Goal: Information Seeking & Learning: Learn about a topic

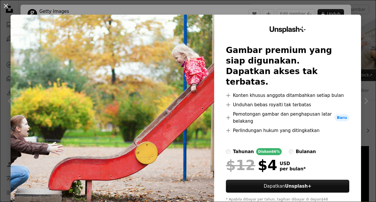
scroll to position [493, 0]
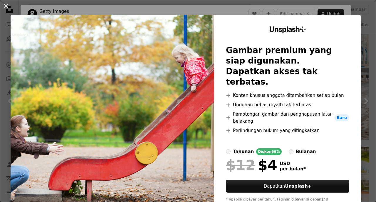
click at [172, 134] on img at bounding box center [112, 117] width 203 height 204
click at [8, 9] on button "An X shape" at bounding box center [5, 5] width 7 height 7
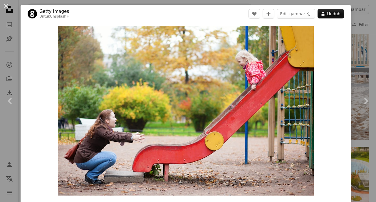
click at [370, 79] on div "An X shape Chevron left Chevron right Getty Images Untuk Unsplash+ A heart A pl…" at bounding box center [188, 101] width 376 height 202
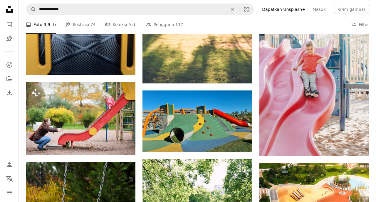
scroll to position [474, 0]
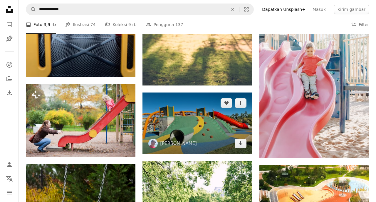
click at [229, 135] on img at bounding box center [196, 124] width 109 height 62
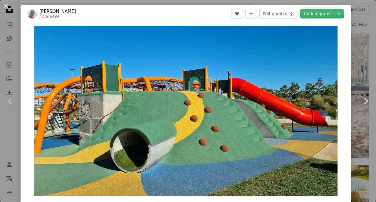
click at [369, 78] on link "Chevron right" at bounding box center [365, 101] width 21 height 56
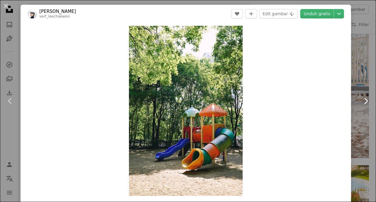
click at [362, 81] on link "Chevron right" at bounding box center [365, 101] width 21 height 56
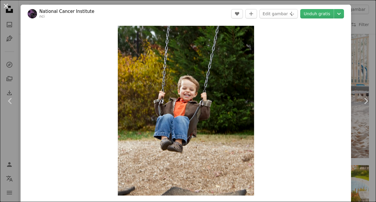
click at [7, 9] on button "An X shape" at bounding box center [5, 5] width 7 height 7
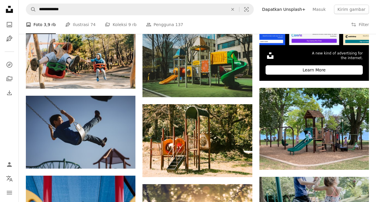
scroll to position [209, 0]
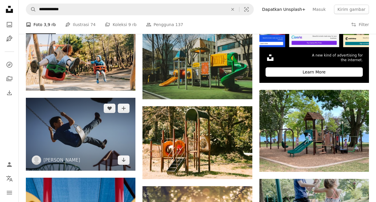
click at [54, 139] on img at bounding box center [80, 134] width 109 height 73
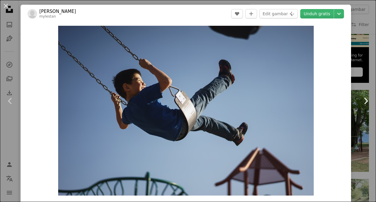
click at [359, 94] on link "Chevron right" at bounding box center [365, 101] width 21 height 56
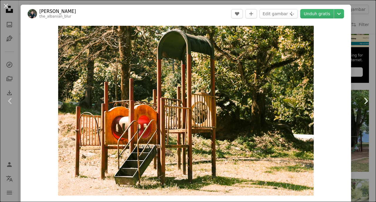
click at [359, 99] on link "Chevron right" at bounding box center [365, 101] width 21 height 56
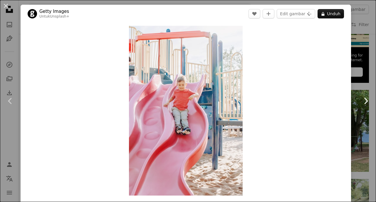
click at [366, 102] on icon "Chevron right" at bounding box center [365, 101] width 9 height 9
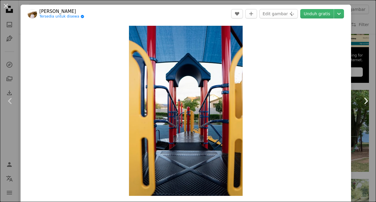
click at [366, 100] on icon at bounding box center [366, 101] width 4 height 6
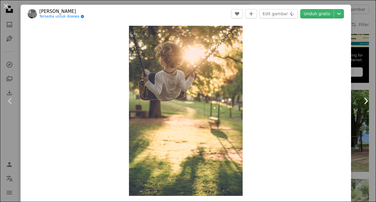
click at [368, 101] on icon "Chevron right" at bounding box center [365, 101] width 9 height 9
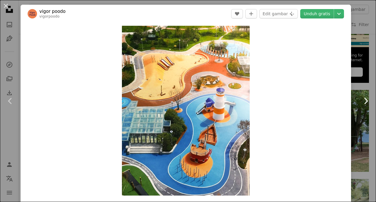
click at [368, 101] on icon "Chevron right" at bounding box center [365, 101] width 9 height 9
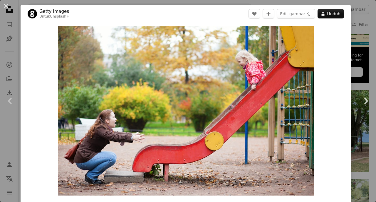
click at [364, 104] on icon "Chevron right" at bounding box center [365, 101] width 9 height 9
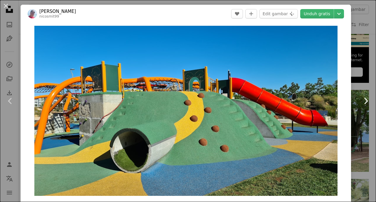
click at [368, 102] on icon "Chevron right" at bounding box center [365, 101] width 9 height 9
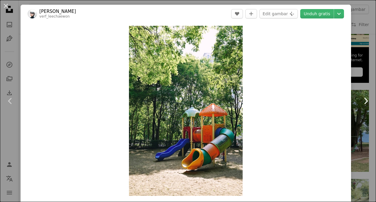
click at [371, 101] on link "Chevron right" at bounding box center [365, 101] width 21 height 56
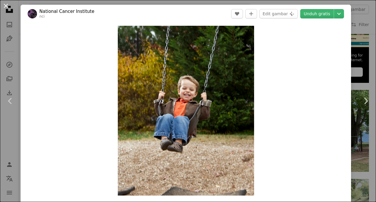
click at [6, 9] on button "An X shape" at bounding box center [5, 5] width 7 height 7
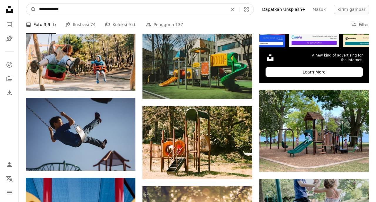
click at [211, 11] on input "**********" at bounding box center [131, 9] width 190 height 11
click at [234, 9] on icon "Temuka visual di seluruh situs" at bounding box center [232, 9] width 3 height 3
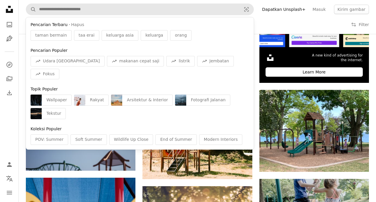
click at [109, 37] on span "keluarga asia" at bounding box center [119, 36] width 27 height 6
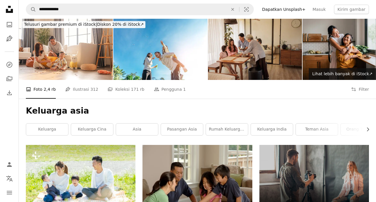
scroll to position [6, 0]
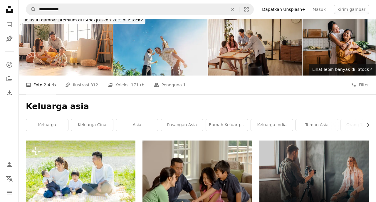
click at [180, 53] on img at bounding box center [160, 44] width 94 height 63
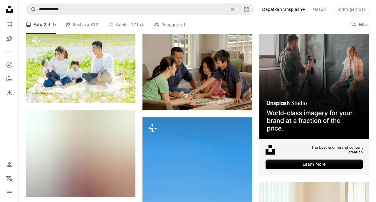
scroll to position [112, 0]
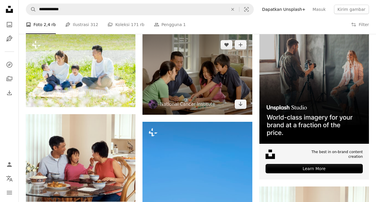
click at [178, 98] on img at bounding box center [196, 74] width 109 height 80
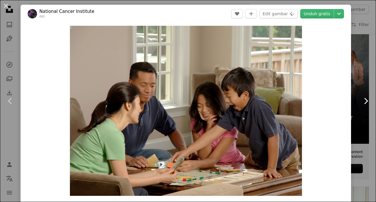
click at [368, 105] on icon "Chevron right" at bounding box center [365, 101] width 9 height 9
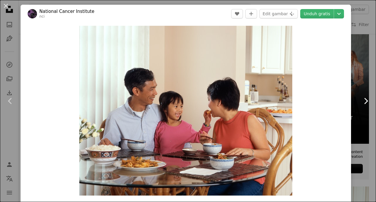
click at [365, 103] on icon "Chevron right" at bounding box center [365, 101] width 9 height 9
